Goal: Task Accomplishment & Management: Use online tool/utility

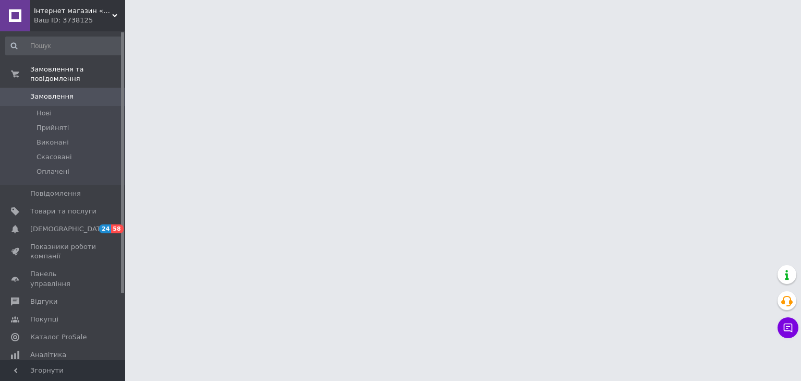
click at [111, 16] on div "Ваш ID: 3738125" at bounding box center [79, 20] width 91 height 9
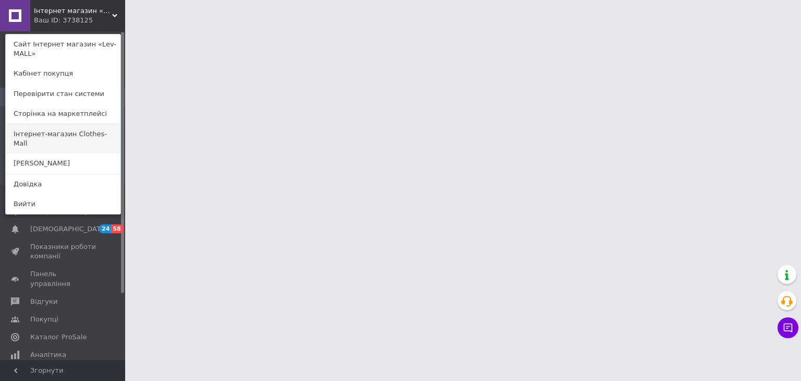
click at [109, 133] on link "Інтернет-магазин Clothes-Mall" at bounding box center [63, 138] width 115 height 29
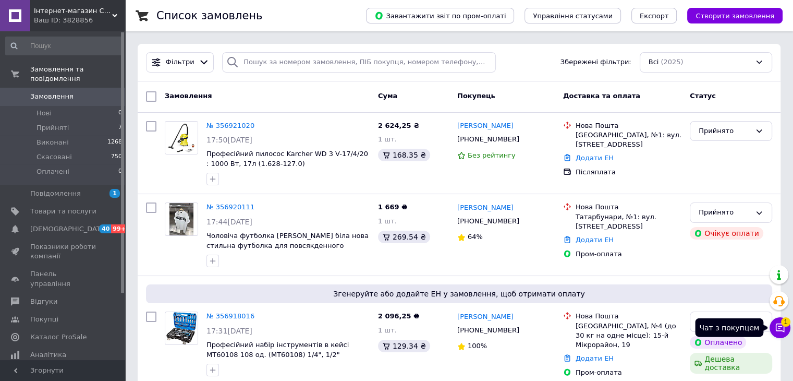
click at [780, 325] on icon at bounding box center [780, 327] width 10 height 10
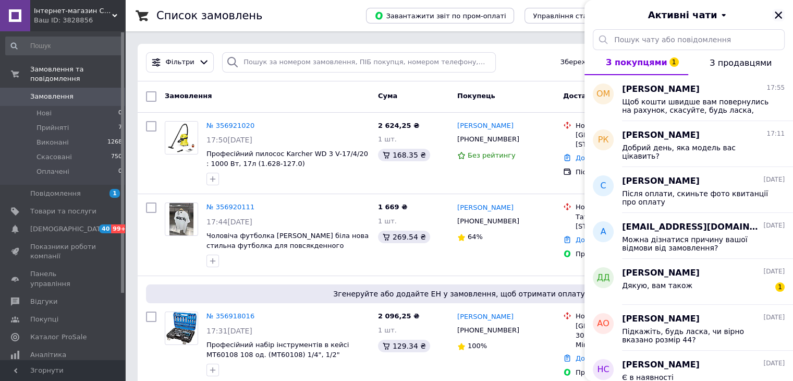
click at [776, 17] on icon "Закрити" at bounding box center [778, 14] width 9 height 9
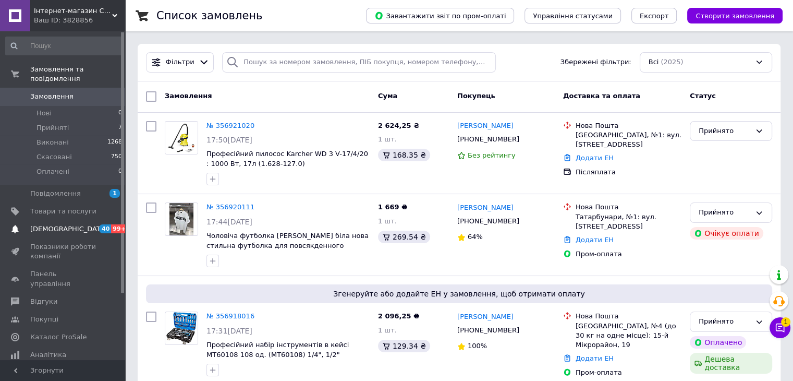
click at [79, 224] on span "[DEMOGRAPHIC_DATA]" at bounding box center [63, 228] width 66 height 9
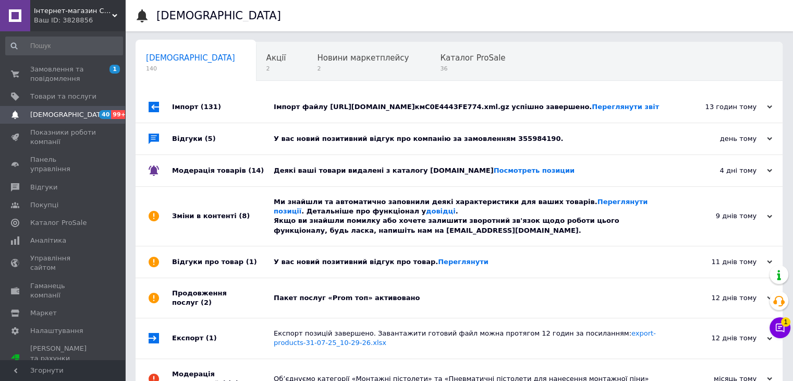
click at [308, 287] on div "Пакет послуг «Prom топ» активовано" at bounding box center [471, 298] width 394 height 40
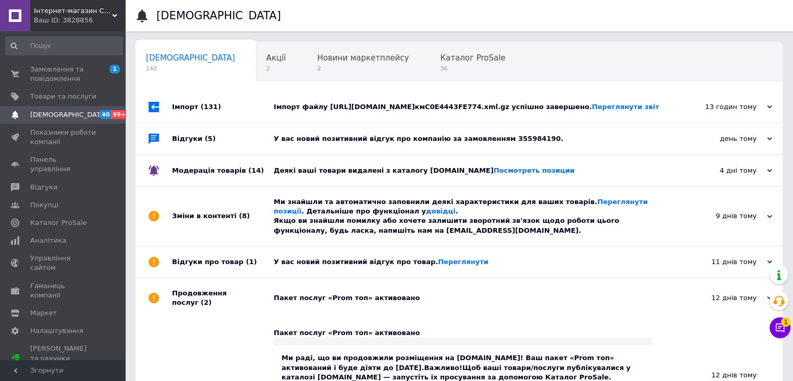
click at [306, 266] on div "У вас новий позитивний відгук про товар. Переглянути" at bounding box center [471, 261] width 394 height 9
click at [296, 222] on div "Ми знайшли та автоматично заповнили деякі характеристики для ваших товарів. Пер…" at bounding box center [471, 216] width 394 height 38
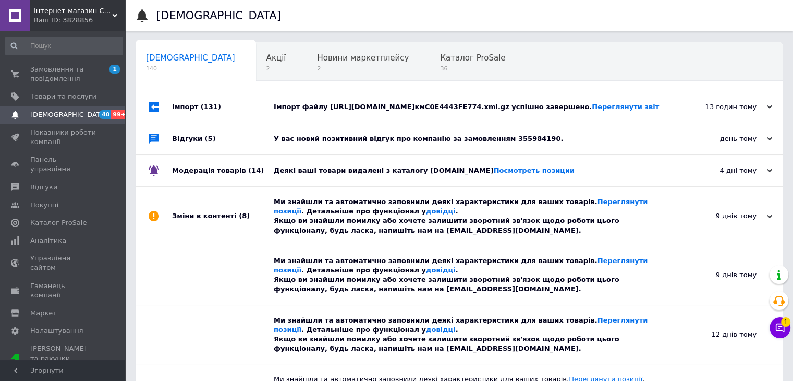
click at [304, 155] on div "Деякі ваші товари видалені з каталогу Prom.ua Посмотреть позиции" at bounding box center [471, 170] width 394 height 31
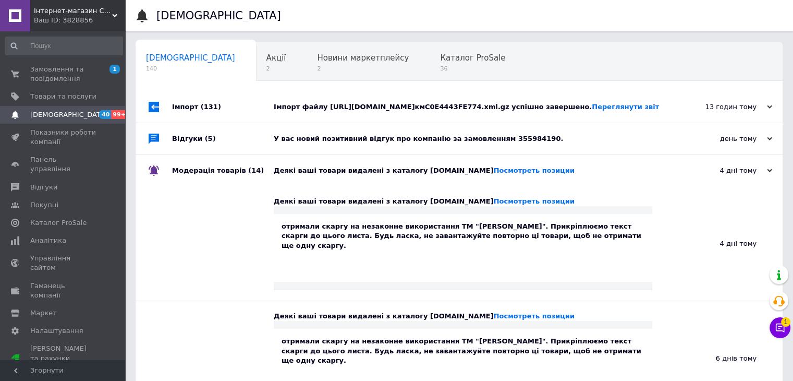
click at [307, 138] on div "У вас новий позитивний відгук про компанію за замовленням 355984190." at bounding box center [471, 138] width 394 height 9
click at [311, 114] on div "Імпорт файлу https://www.shopeditor.com.ua/se_files/кмC0E4443FE774.xml.gz успіш…" at bounding box center [471, 106] width 394 height 31
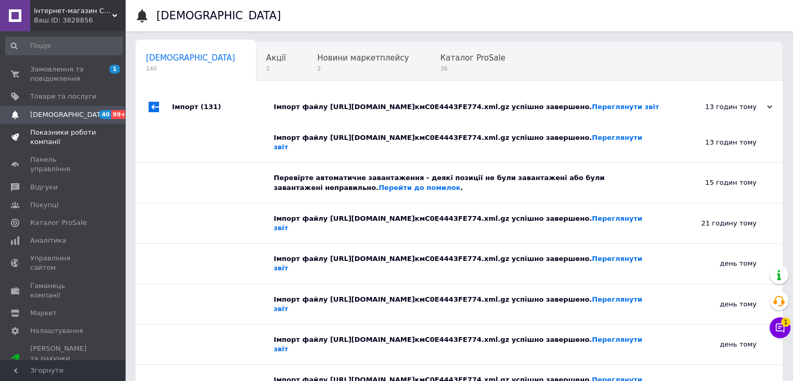
click at [54, 124] on link "Показники роботи компанії" at bounding box center [64, 137] width 128 height 27
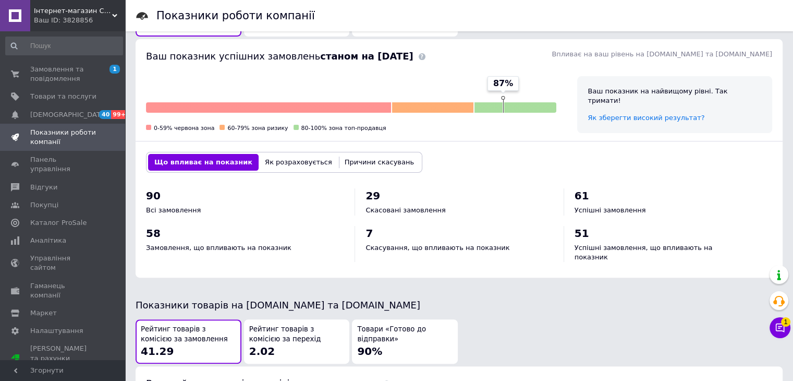
scroll to position [365, 0]
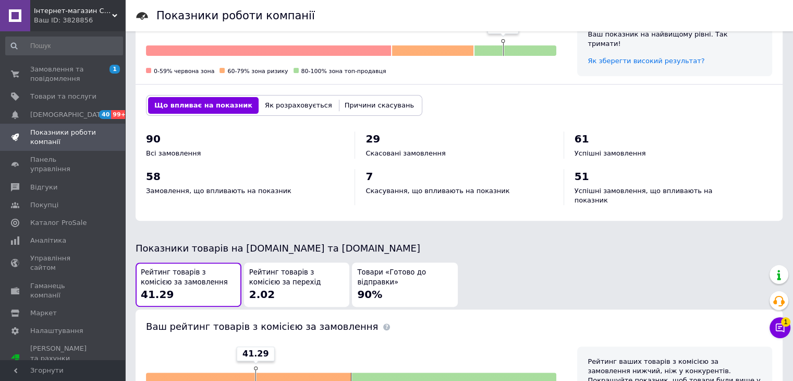
click at [389, 309] on div "Ваш рейтинг товарів з комісією за замовлення" at bounding box center [459, 322] width 647 height 26
click at [378, 288] on span "90%" at bounding box center [369, 294] width 25 height 13
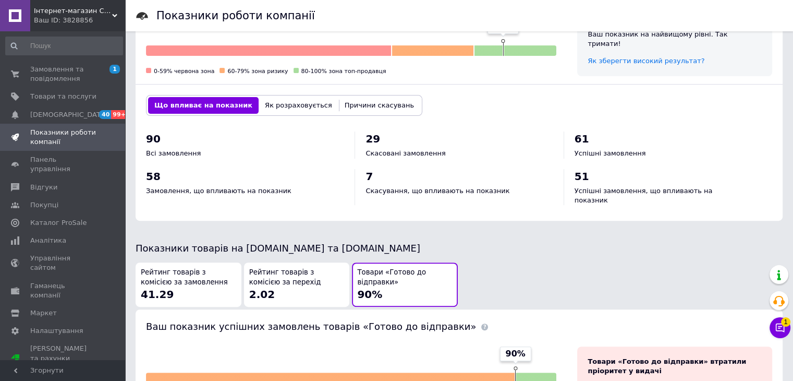
click at [209, 282] on div "Рейтинг товарів з комісією за замовлення 41.29" at bounding box center [188, 285] width 95 height 34
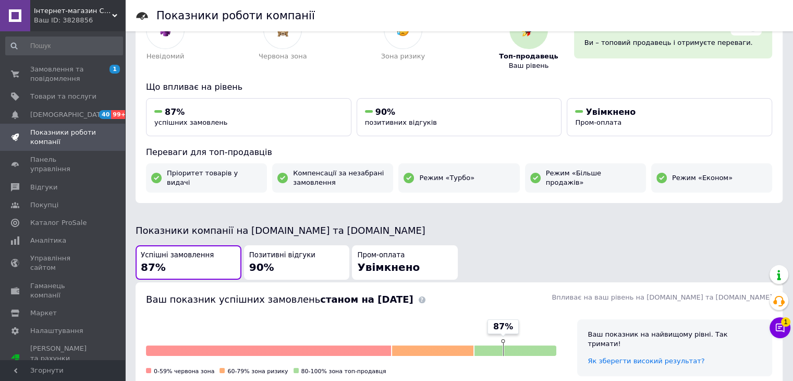
scroll to position [0, 0]
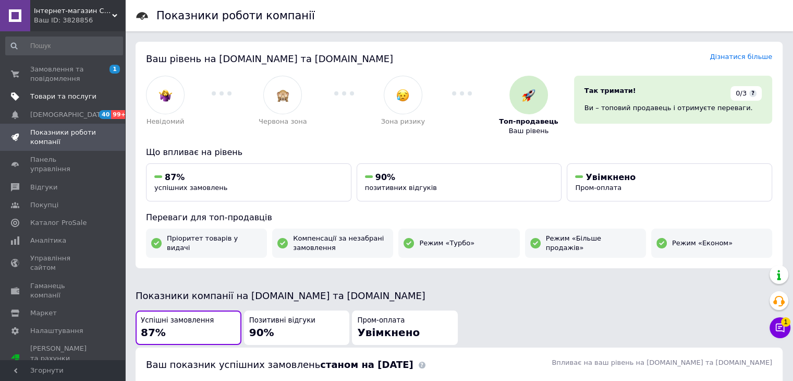
click at [81, 105] on link "Товари та послуги" at bounding box center [64, 97] width 128 height 18
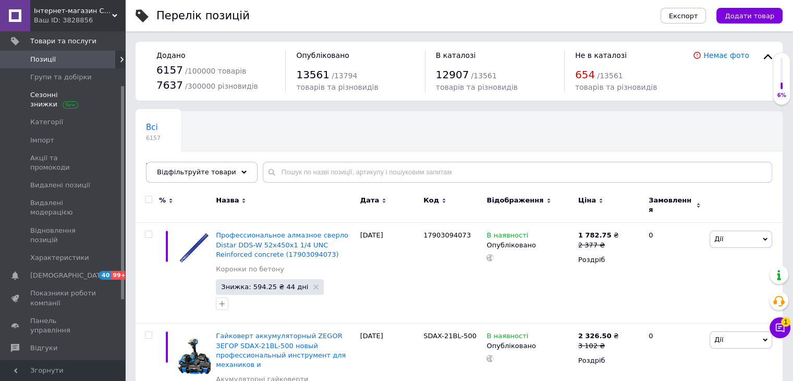
scroll to position [52, 0]
click at [91, 135] on link "Імпорт" at bounding box center [64, 144] width 128 height 18
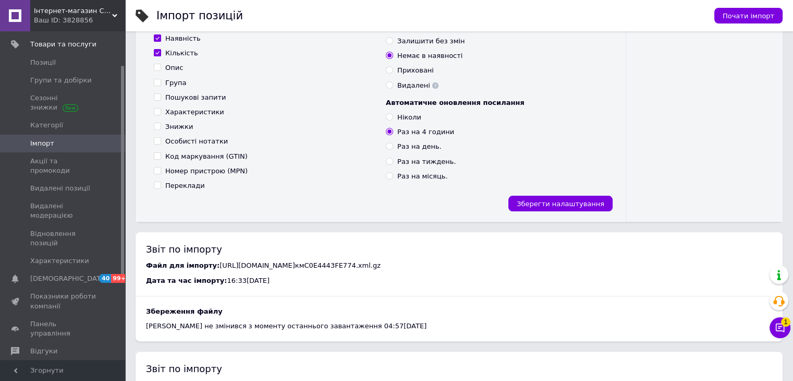
scroll to position [209, 0]
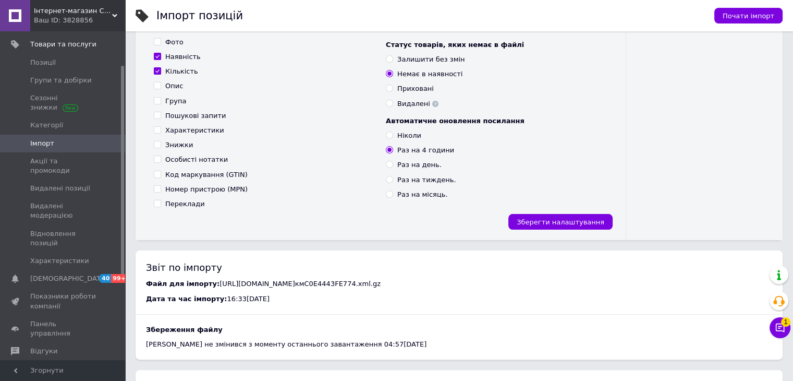
click at [158, 145] on input "Знижки" at bounding box center [157, 144] width 7 height 7
checkbox input "true"
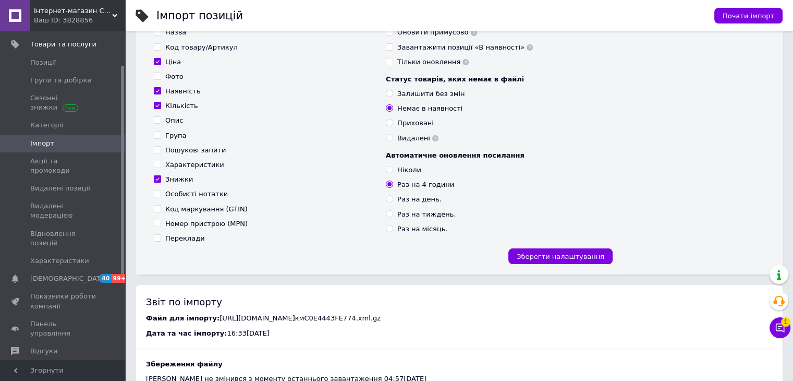
scroll to position [104, 0]
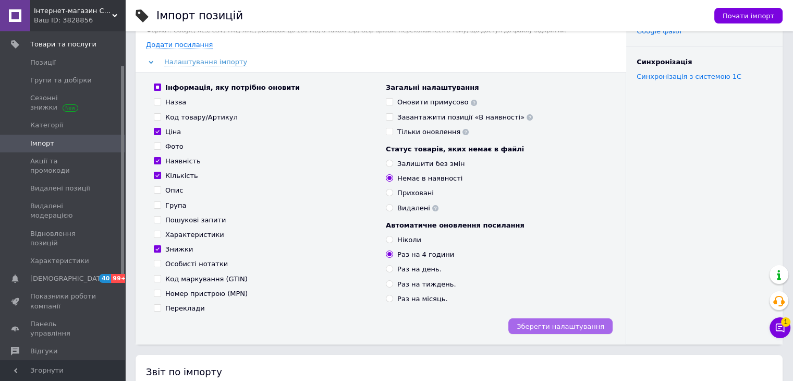
click at [591, 323] on span "Зберегти налаштування" at bounding box center [561, 326] width 88 height 8
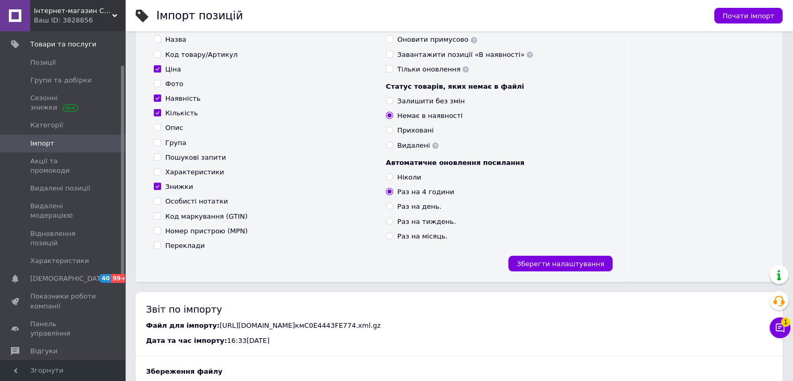
scroll to position [209, 0]
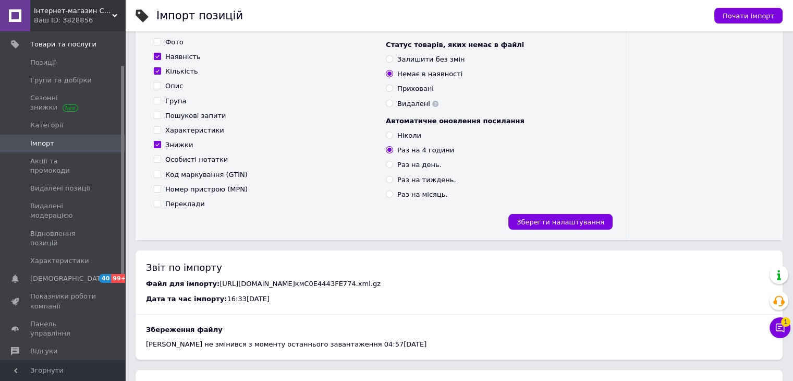
click at [386, 164] on input "Раз на день." at bounding box center [389, 164] width 7 height 7
radio input "true"
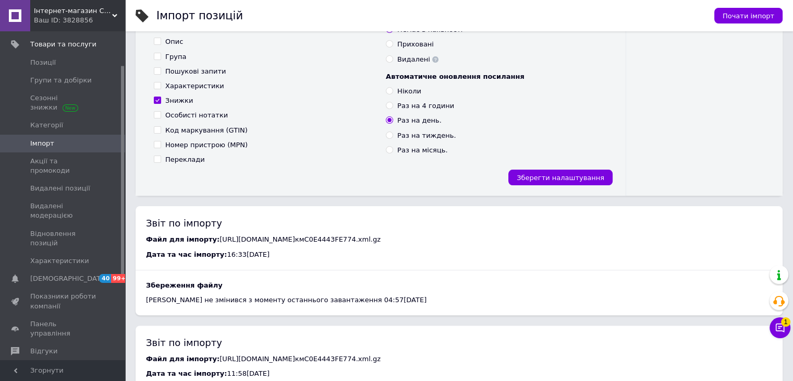
scroll to position [313, 0]
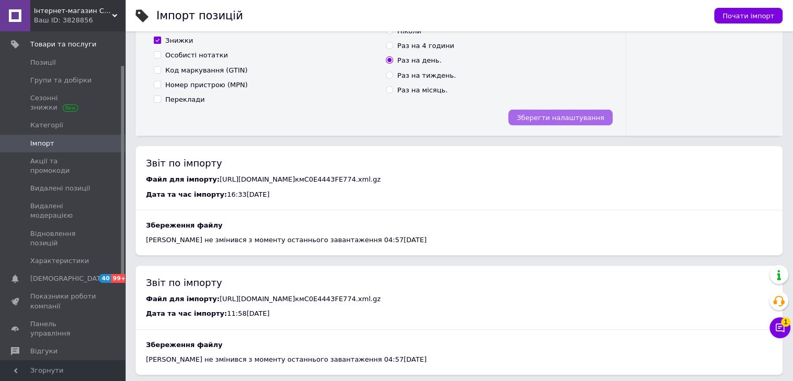
click at [573, 123] on button "Зберегти налаштування" at bounding box center [561, 118] width 104 height 16
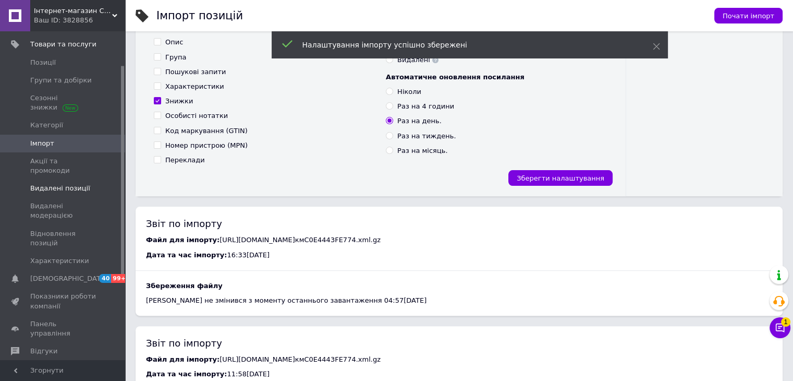
scroll to position [209, 0]
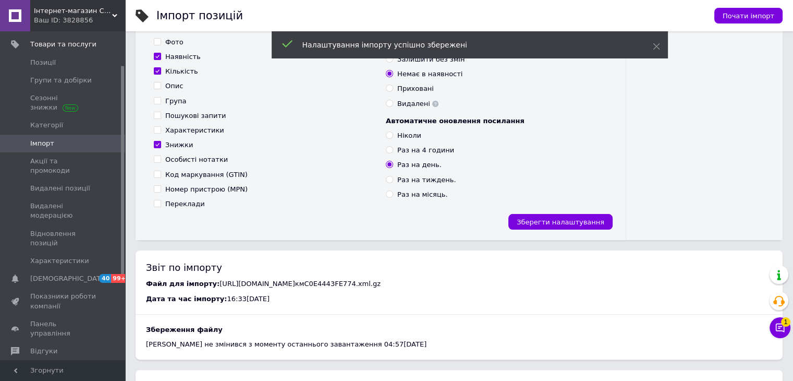
click at [64, 149] on link "Імпорт" at bounding box center [64, 144] width 128 height 18
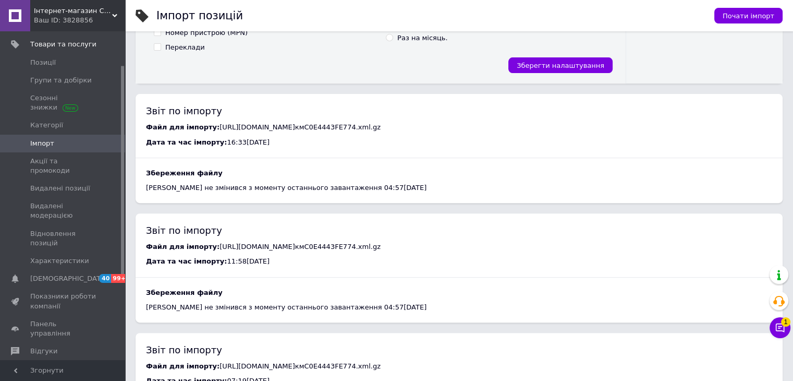
drag, startPoint x: 98, startPoint y: 138, endPoint x: 144, endPoint y: 186, distance: 66.4
click at [98, 139] on span at bounding box center [111, 143] width 29 height 9
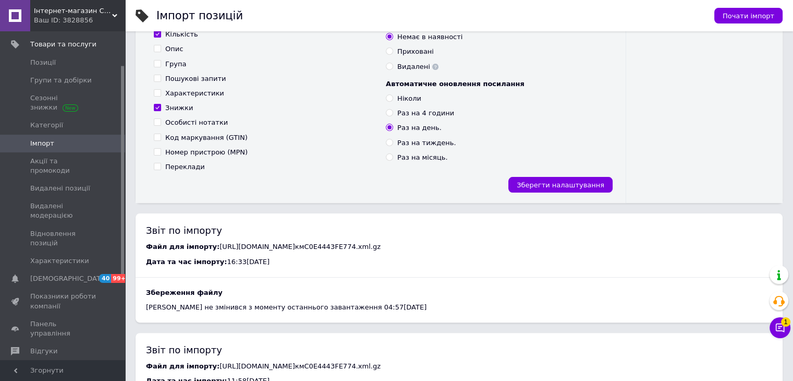
scroll to position [313, 0]
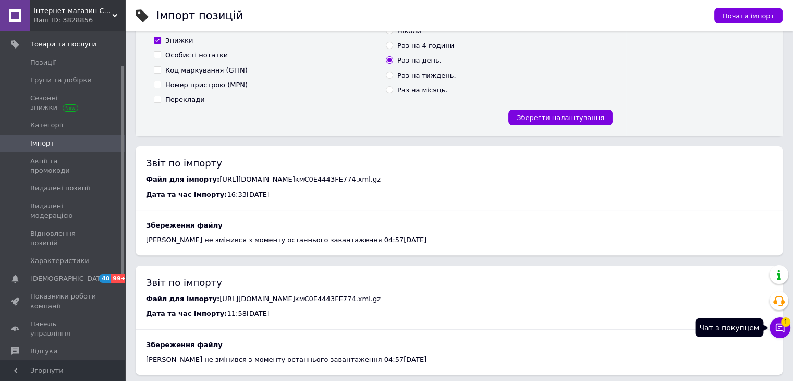
click at [779, 326] on icon at bounding box center [780, 327] width 10 height 10
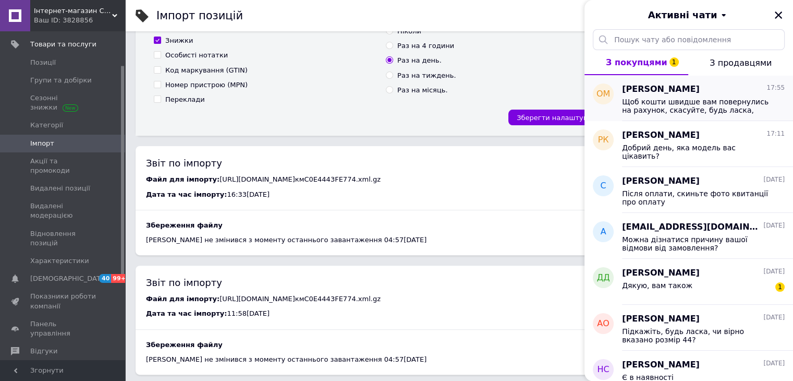
click at [730, 114] on div "Олександр Мельник 17:55 Щоб кошти швидше вам повернулись на рахунок, скасуйте, …" at bounding box center [707, 98] width 171 height 46
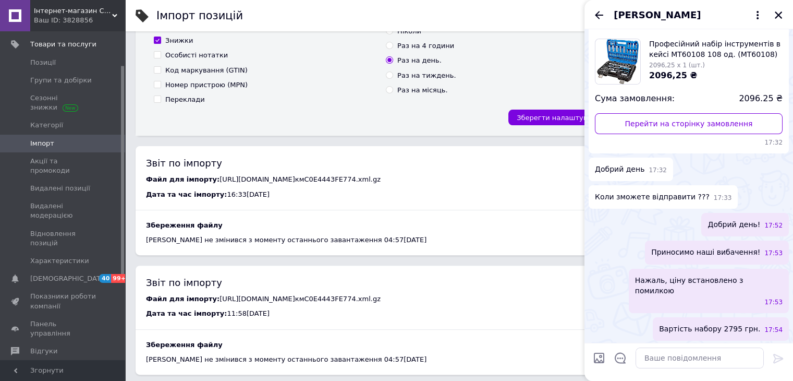
scroll to position [31, 0]
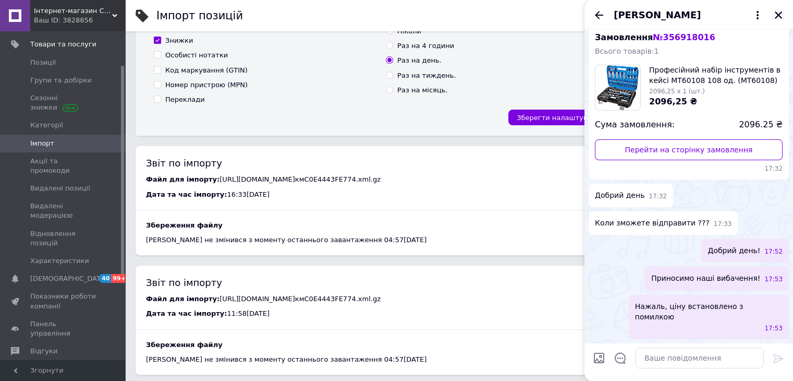
click at [780, 14] on icon "Закрити" at bounding box center [778, 14] width 7 height 7
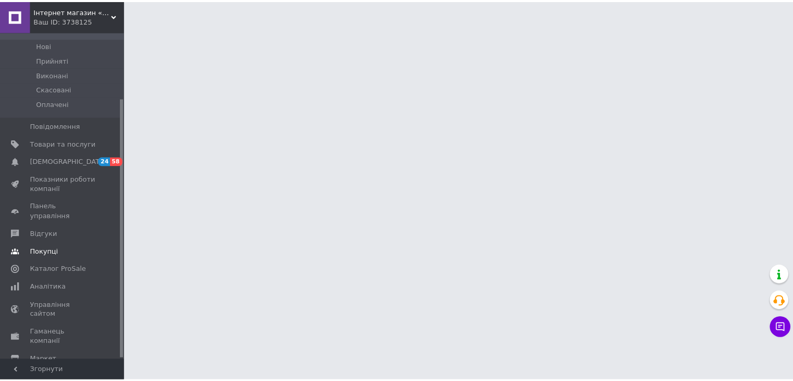
scroll to position [83, 0]
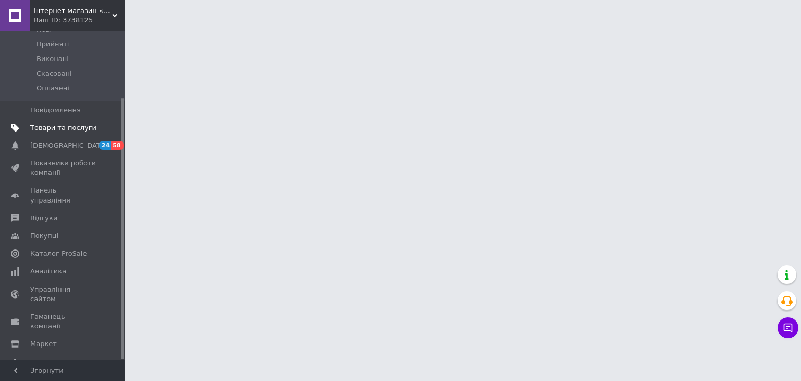
click at [93, 123] on span "Товари та послуги" at bounding box center [63, 127] width 66 height 9
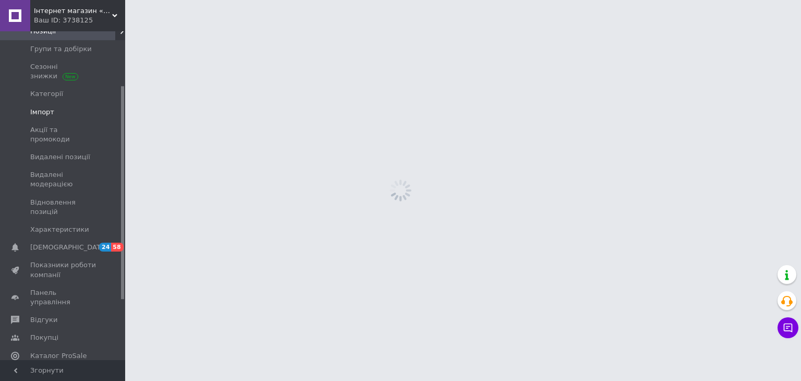
click at [96, 111] on span "Імпорт" at bounding box center [63, 111] width 66 height 9
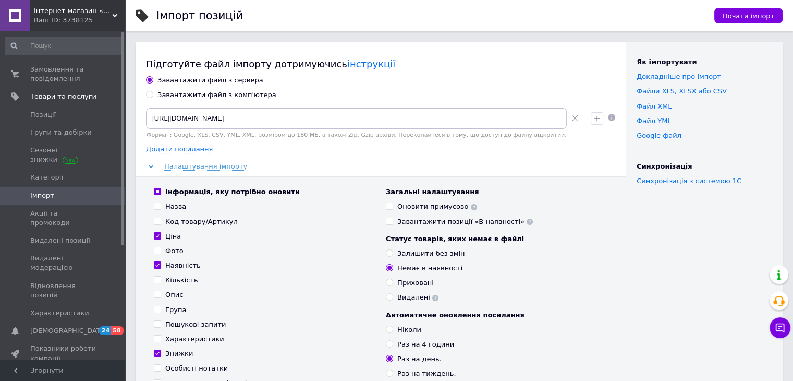
click at [107, 13] on span "Інтернет магазин «Lev-MALL»" at bounding box center [73, 10] width 78 height 9
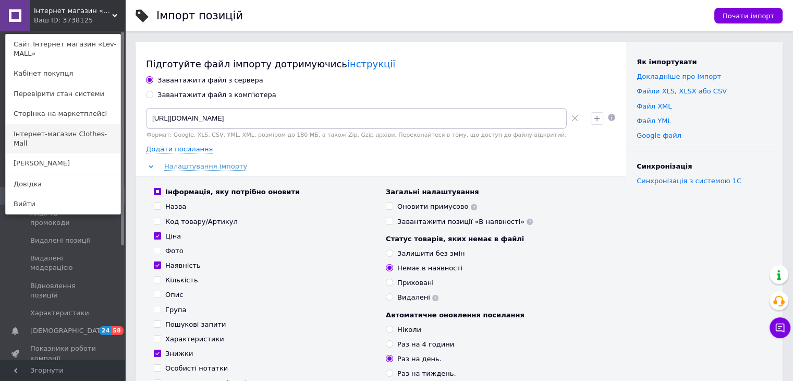
click at [108, 131] on link "Інтернет-магазин Clothes-Mall" at bounding box center [63, 138] width 115 height 29
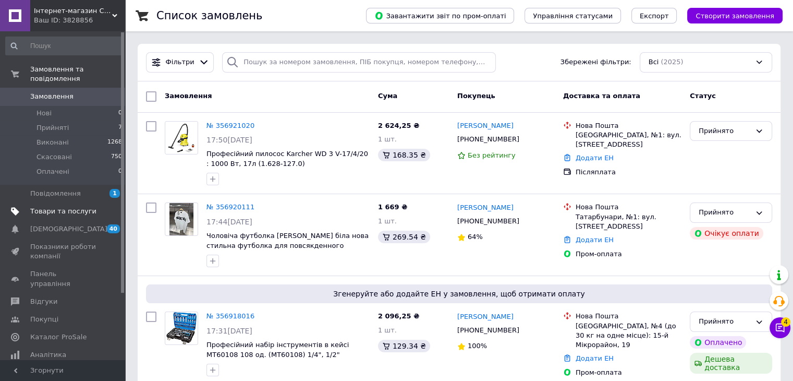
click at [86, 207] on span "Товари та послуги" at bounding box center [63, 211] width 66 height 9
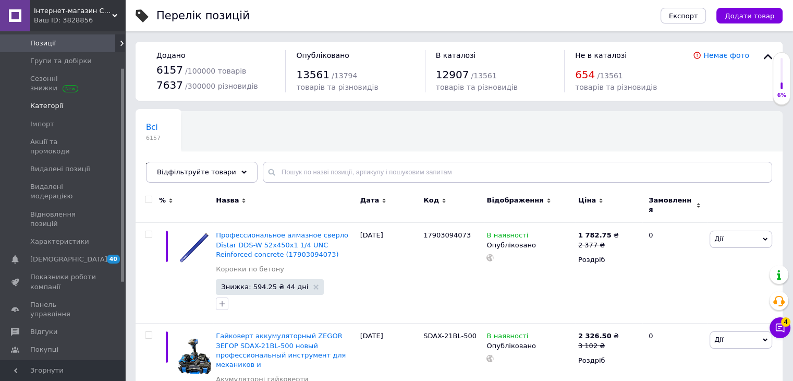
scroll to position [19, 0]
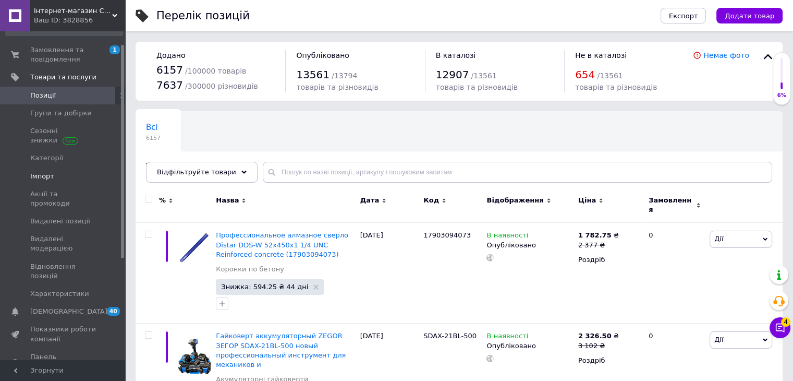
click at [82, 180] on span "Імпорт" at bounding box center [63, 176] width 66 height 9
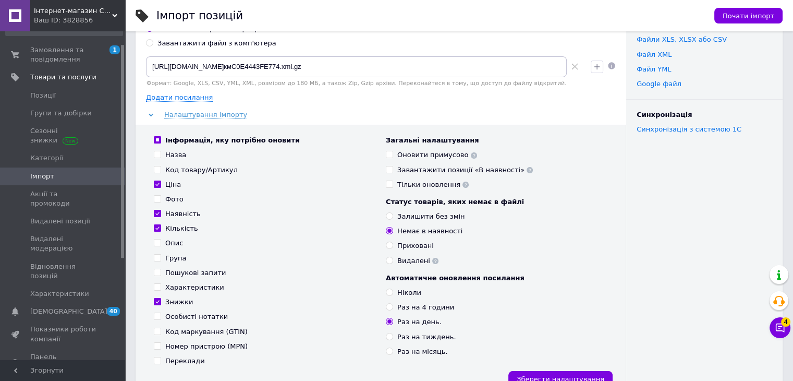
scroll to position [157, 0]
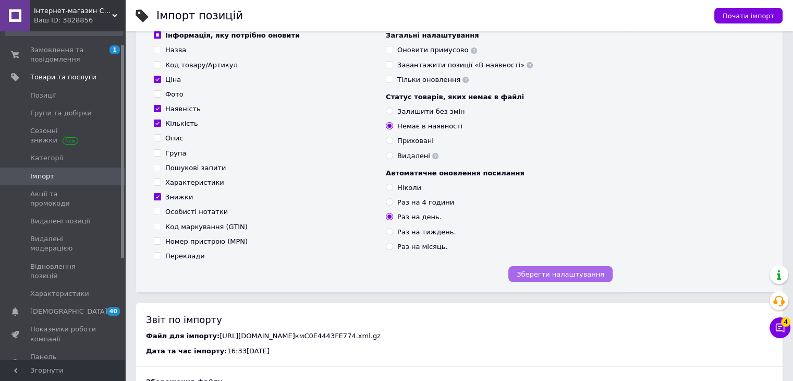
click at [572, 278] on button "Зберегти налаштування" at bounding box center [561, 274] width 104 height 16
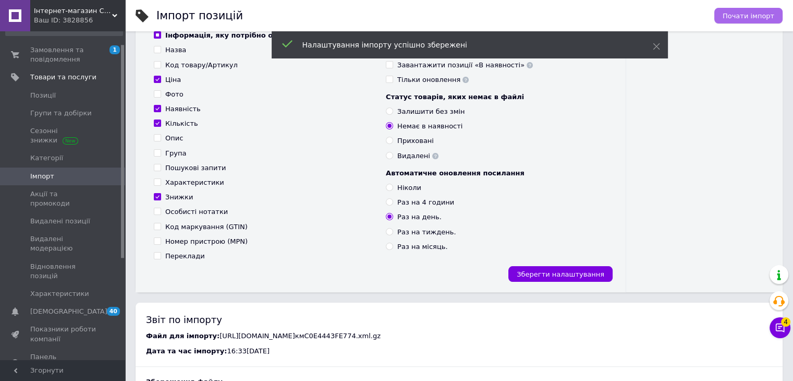
click at [768, 13] on span "Почати імпорт" at bounding box center [749, 16] width 52 height 8
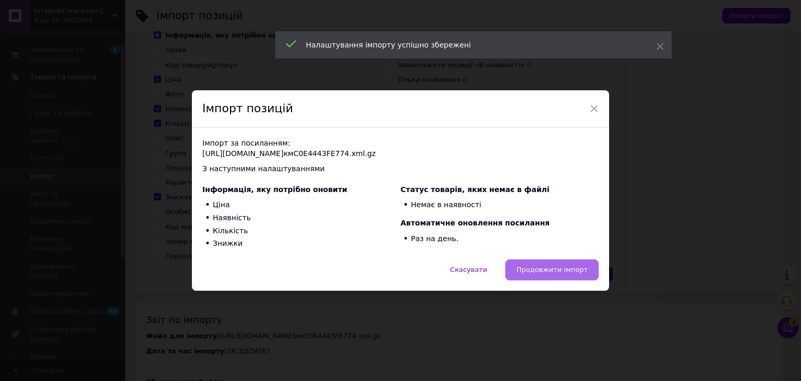
click at [577, 266] on span "Продовжити імпорт" at bounding box center [551, 270] width 71 height 8
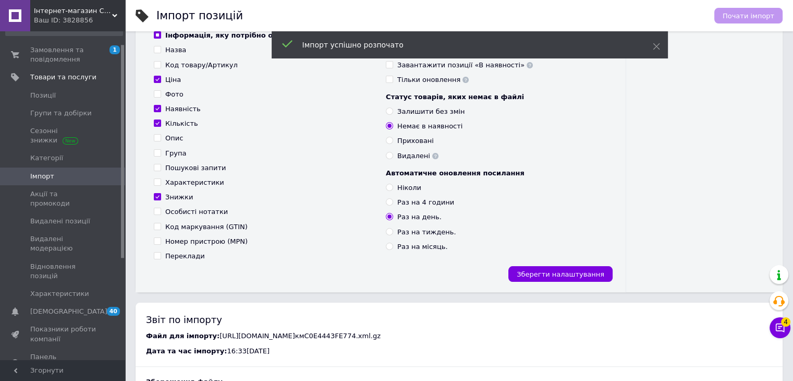
click at [785, 334] on button "Чат з покупцем 4" at bounding box center [780, 327] width 21 height 21
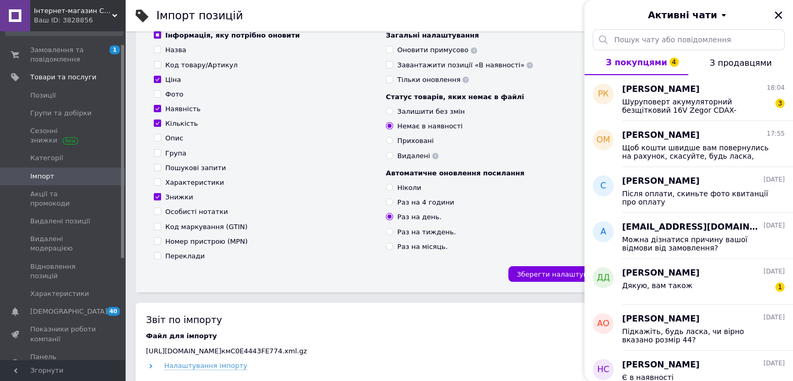
click at [773, 17] on button "Закрити" at bounding box center [779, 15] width 13 height 13
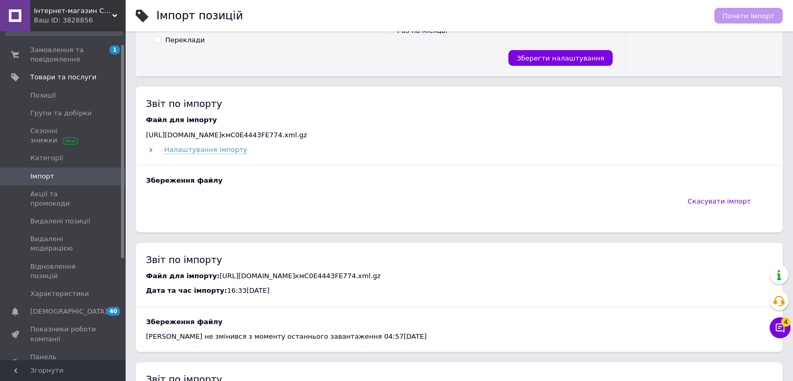
scroll to position [417, 0]
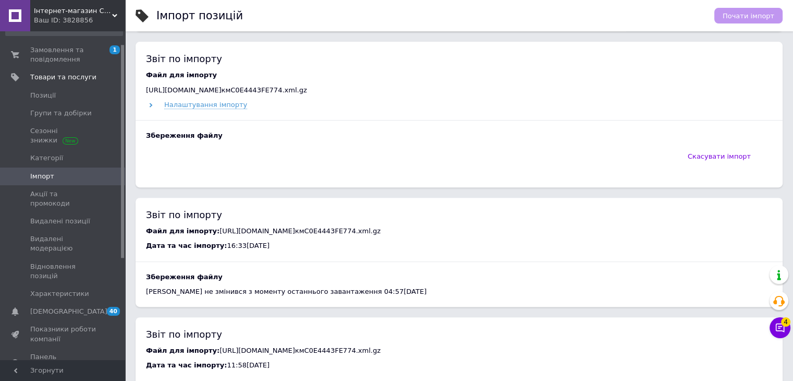
click at [109, 180] on link "Імпорт" at bounding box center [64, 176] width 128 height 18
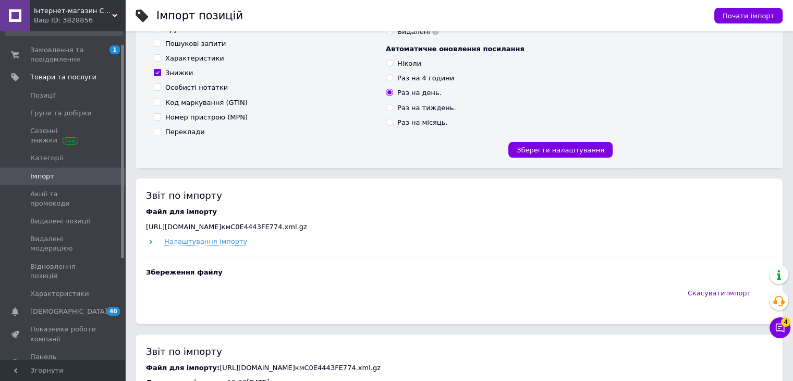
scroll to position [365, 0]
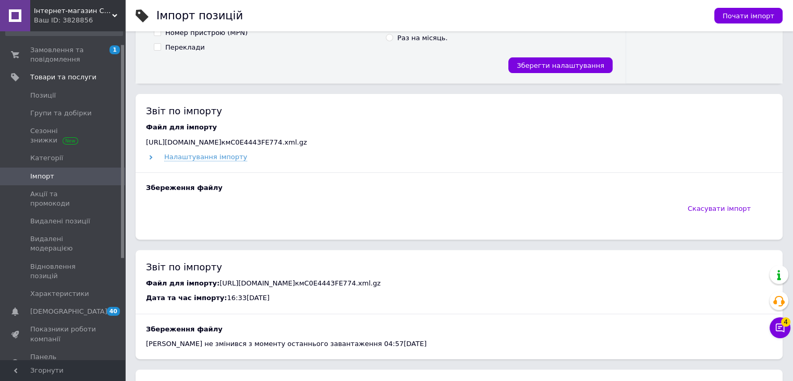
click at [95, 174] on span "Імпорт" at bounding box center [63, 176] width 66 height 9
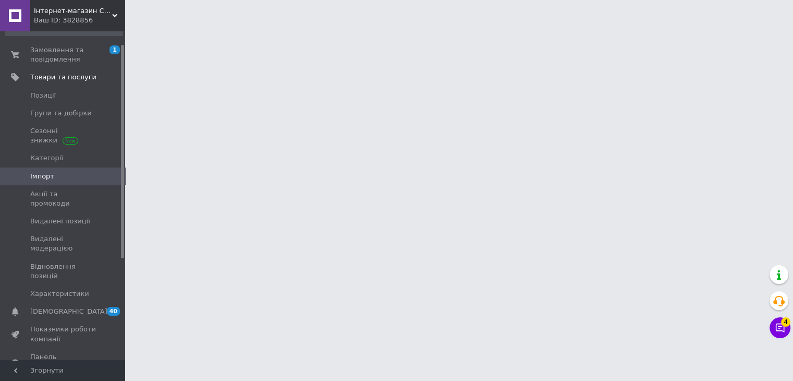
scroll to position [0, 0]
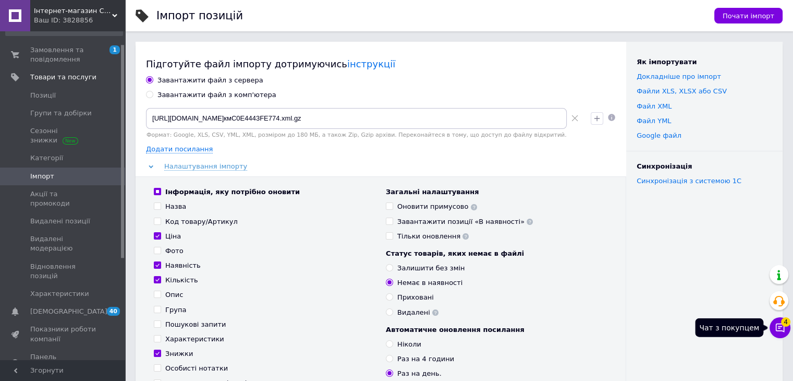
click at [783, 328] on icon at bounding box center [780, 327] width 10 height 10
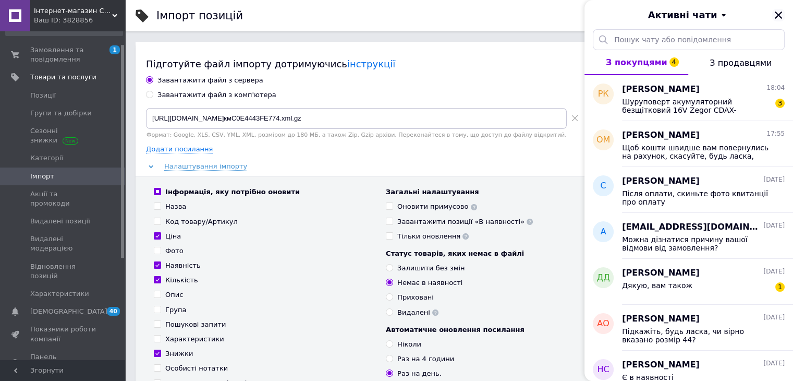
click at [778, 19] on icon "Закрити" at bounding box center [778, 14] width 9 height 9
